Goal: Task Accomplishment & Management: Complete application form

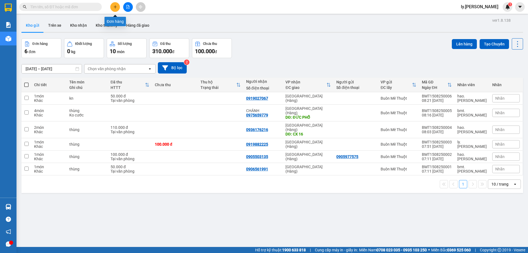
click at [118, 9] on button at bounding box center [115, 7] width 10 height 10
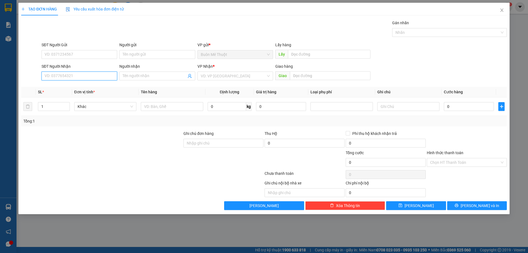
click at [85, 75] on input "SĐT Người Nhận" at bounding box center [80, 75] width 76 height 9
type input "0905673827"
click at [63, 88] on div "0905673827" at bounding box center [79, 87] width 69 height 6
type input "CHỢ BÀ RÉN"
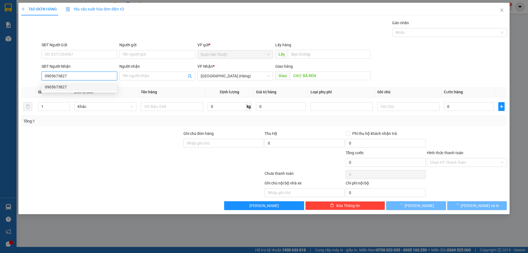
type input "50.000"
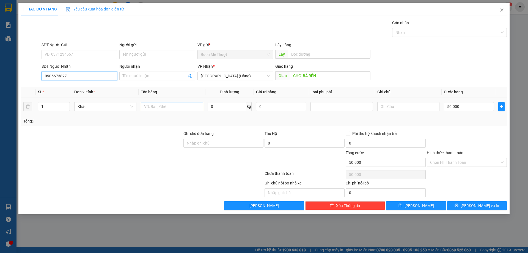
type input "0905673827"
click at [187, 103] on input "text" at bounding box center [172, 106] width 62 height 9
type input "thùng"
click at [458, 106] on input "50.000" at bounding box center [469, 106] width 50 height 9
type input "8"
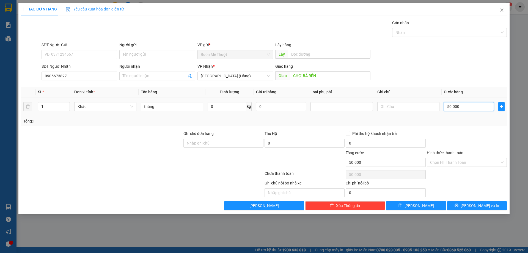
type input "8"
type input "80"
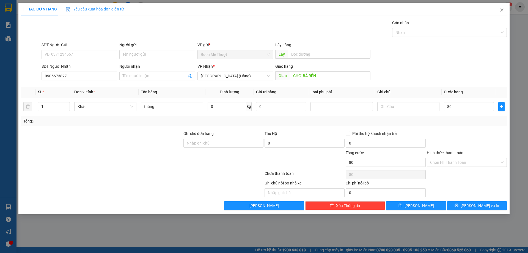
type input "80.000"
click at [461, 156] on div "Hình thức thanh toán" at bounding box center [467, 154] width 80 height 8
click at [458, 164] on input "Hình thức thanh toán" at bounding box center [465, 162] width 70 height 8
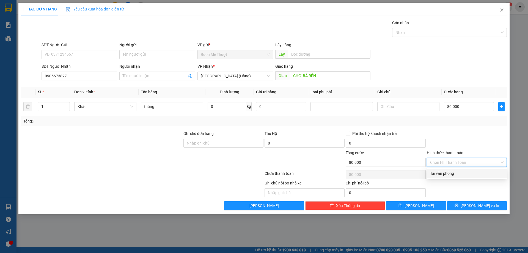
click at [456, 173] on div "Tại văn phòng" at bounding box center [466, 173] width 73 height 6
type input "0"
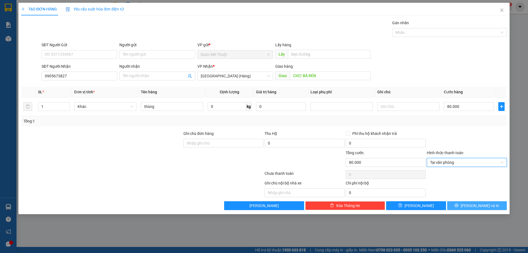
click at [458, 204] on icon "printer" at bounding box center [457, 205] width 4 height 4
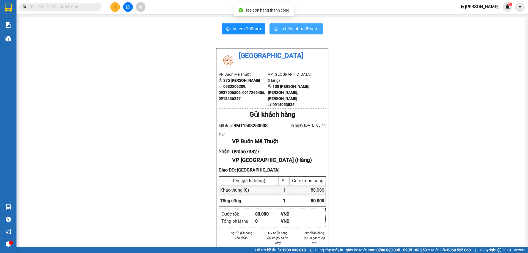
click at [292, 28] on span "In biên nhận 80mm" at bounding box center [299, 28] width 38 height 7
